Goal: Information Seeking & Learning: Learn about a topic

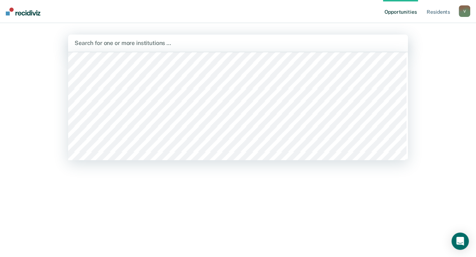
scroll to position [164, 0]
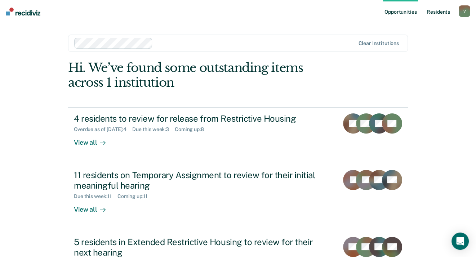
click at [437, 12] on link "Resident s" at bounding box center [438, 11] width 26 height 23
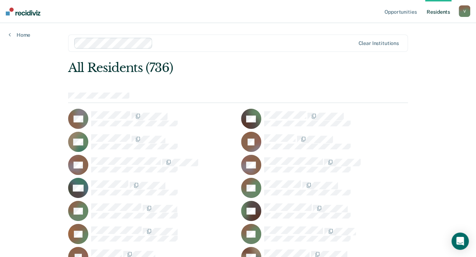
scroll to position [1115, 0]
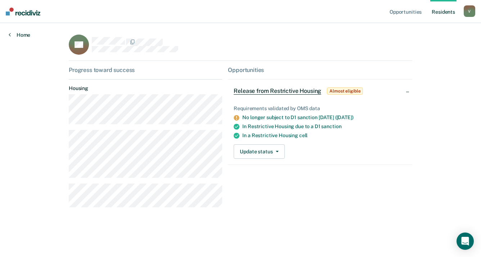
click at [10, 34] on icon at bounding box center [10, 35] width 2 height 6
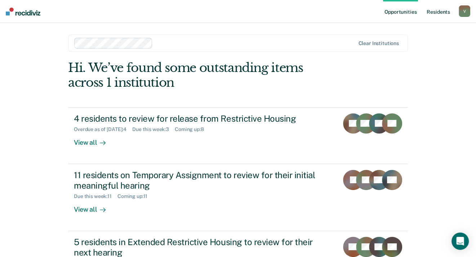
click at [433, 12] on link "Resident s" at bounding box center [438, 11] width 26 height 23
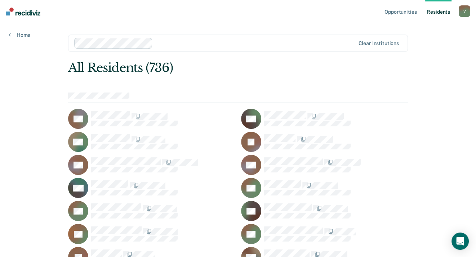
scroll to position [4389, 0]
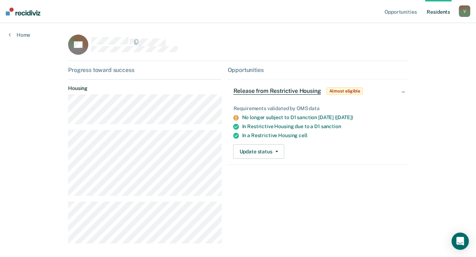
scroll to position [29, 0]
